Goal: Obtain resource: Obtain resource

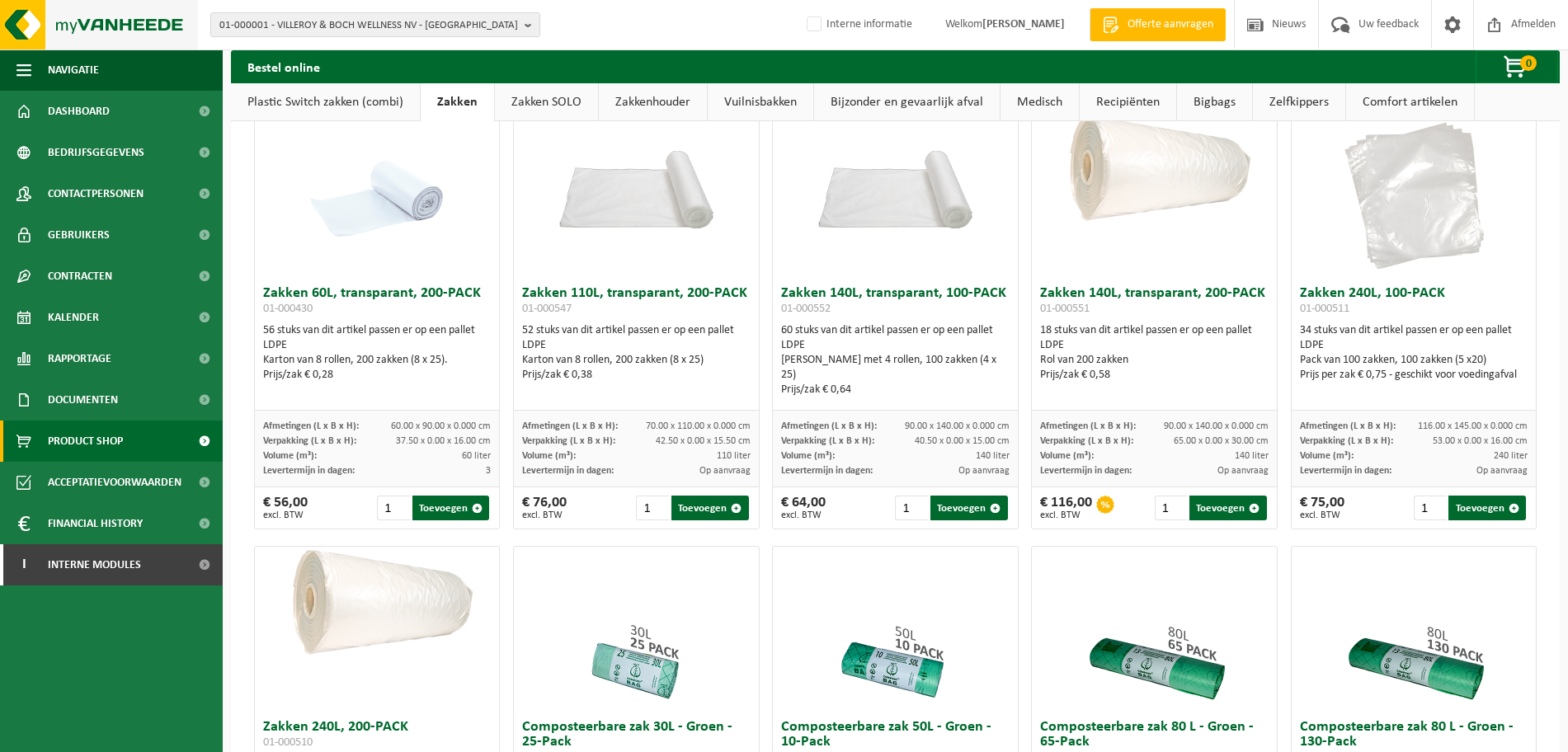
click at [107, 38] on img at bounding box center [98, 24] width 198 height 50
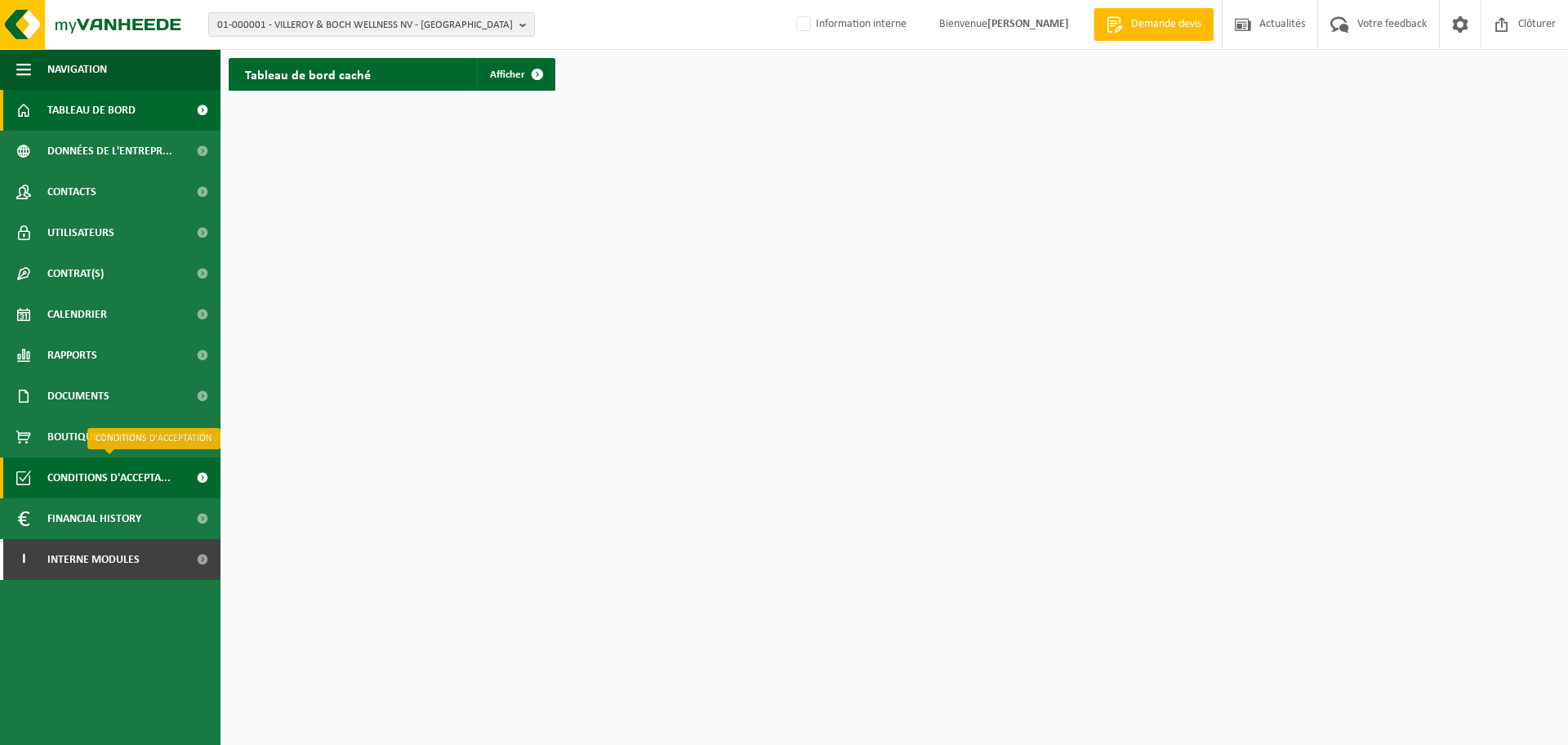
click at [121, 475] on span "Conditions d'accepta..." at bounding box center [109, 478] width 123 height 40
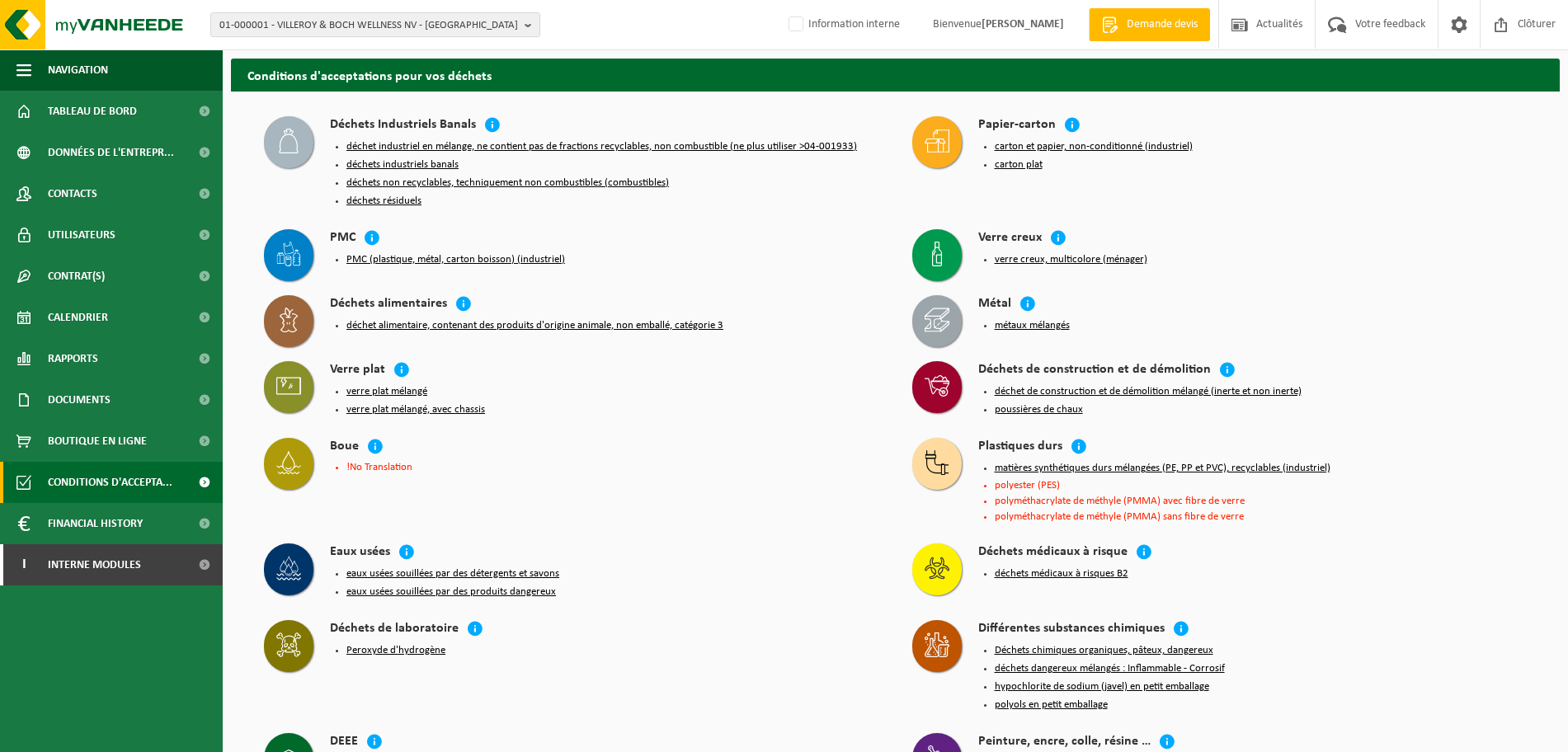
click at [1123, 145] on button "carton et papier, non-conditionné (industriel)" at bounding box center [1093, 147] width 198 height 14
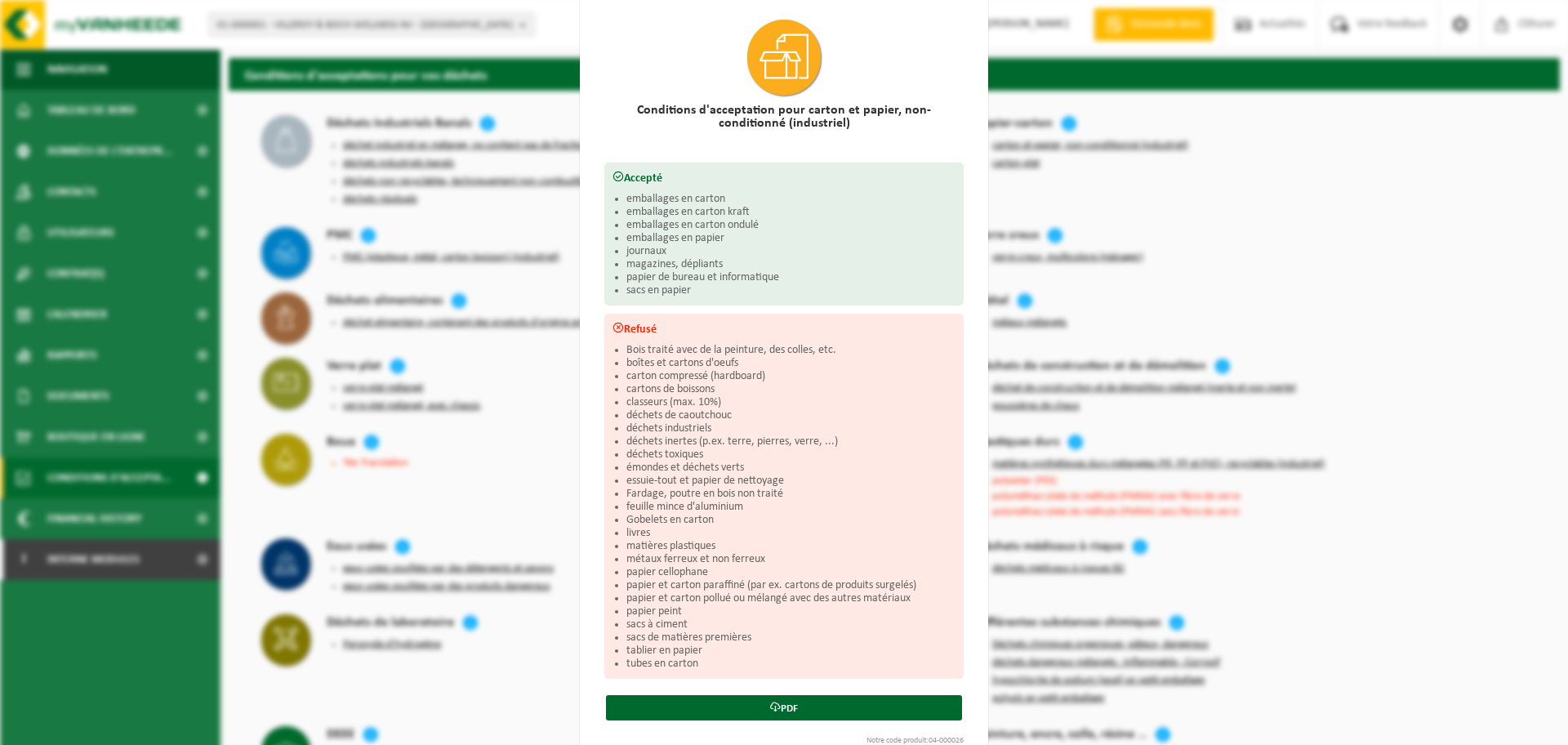
scroll to position [83, 0]
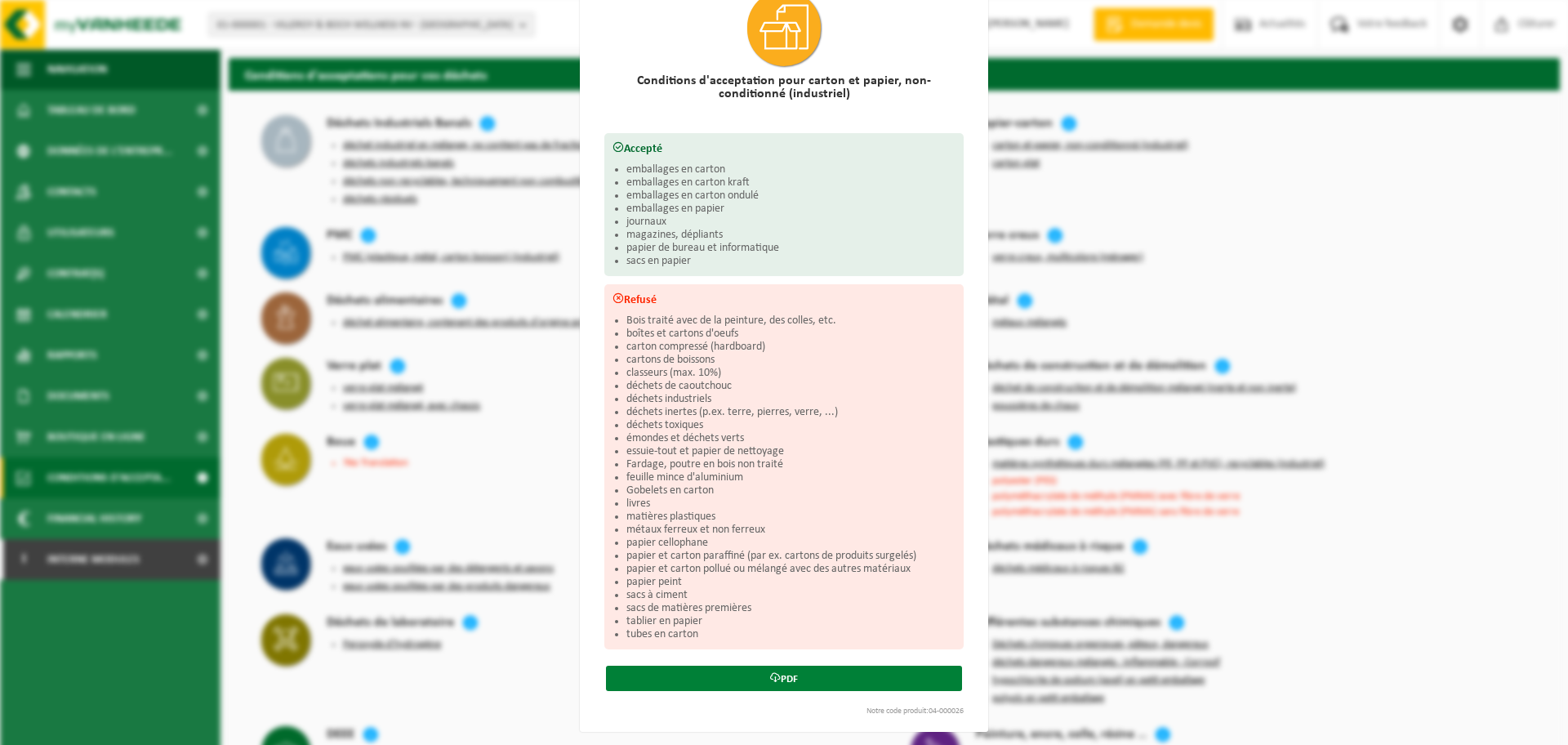
click at [777, 676] on link "PDF" at bounding box center [784, 678] width 357 height 25
